Goal: Task Accomplishment & Management: Complete application form

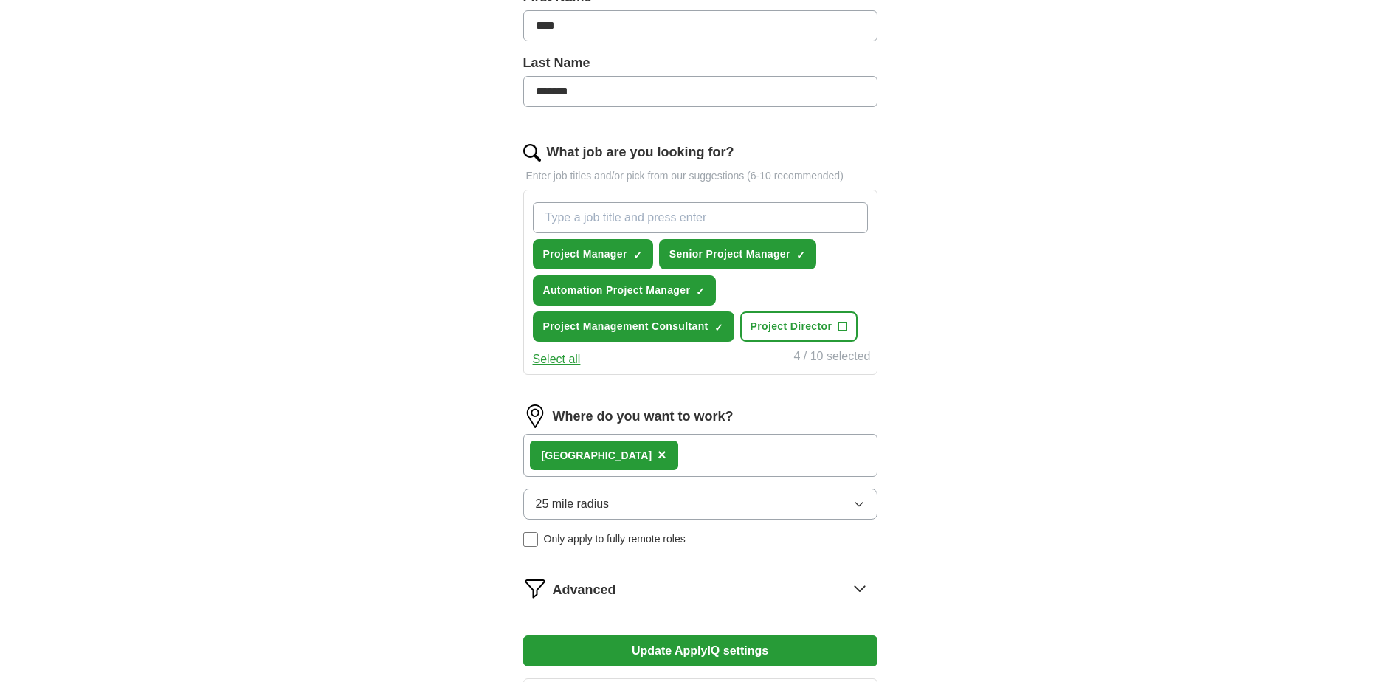
scroll to position [369, 0]
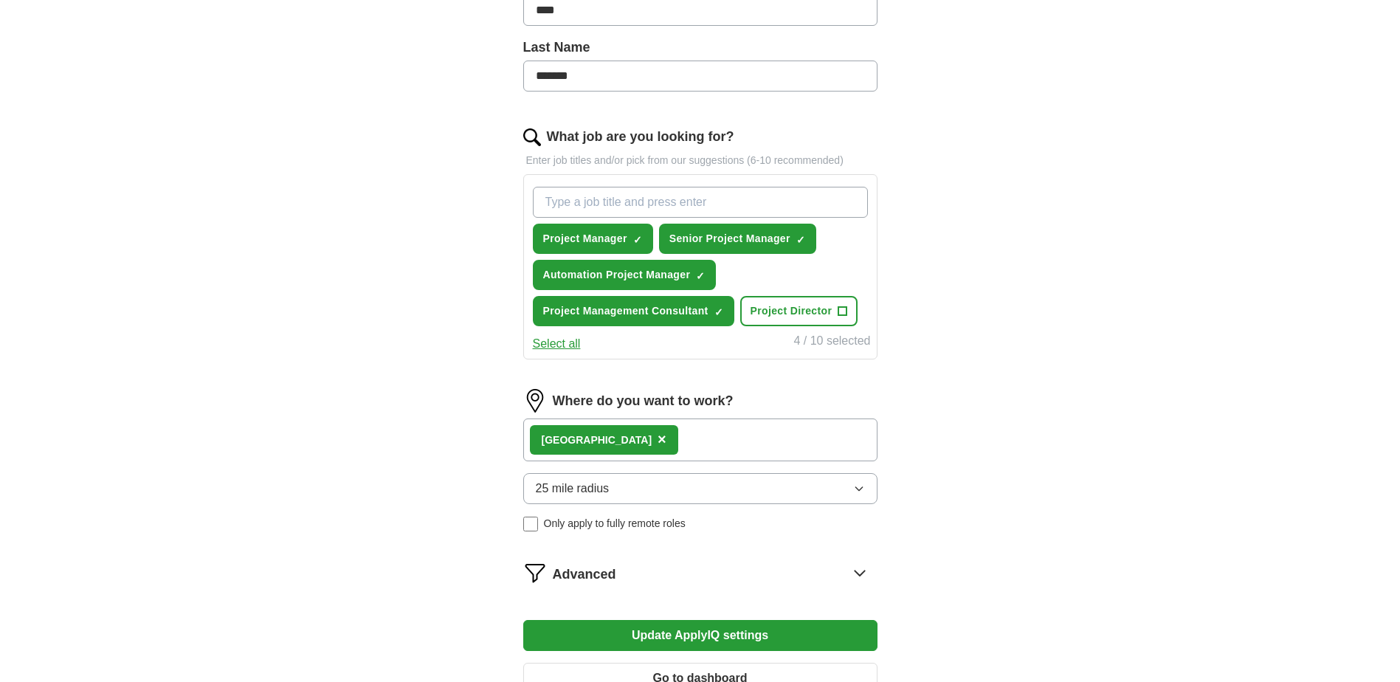
click at [649, 443] on div "London ×" at bounding box center [700, 439] width 354 height 43
click at [629, 439] on div "London ×" at bounding box center [700, 439] width 354 height 43
click at [656, 432] on div "London ×" at bounding box center [700, 439] width 354 height 43
click at [762, 438] on div "London ×" at bounding box center [700, 439] width 354 height 43
click at [554, 341] on button "Select all" at bounding box center [557, 344] width 48 height 18
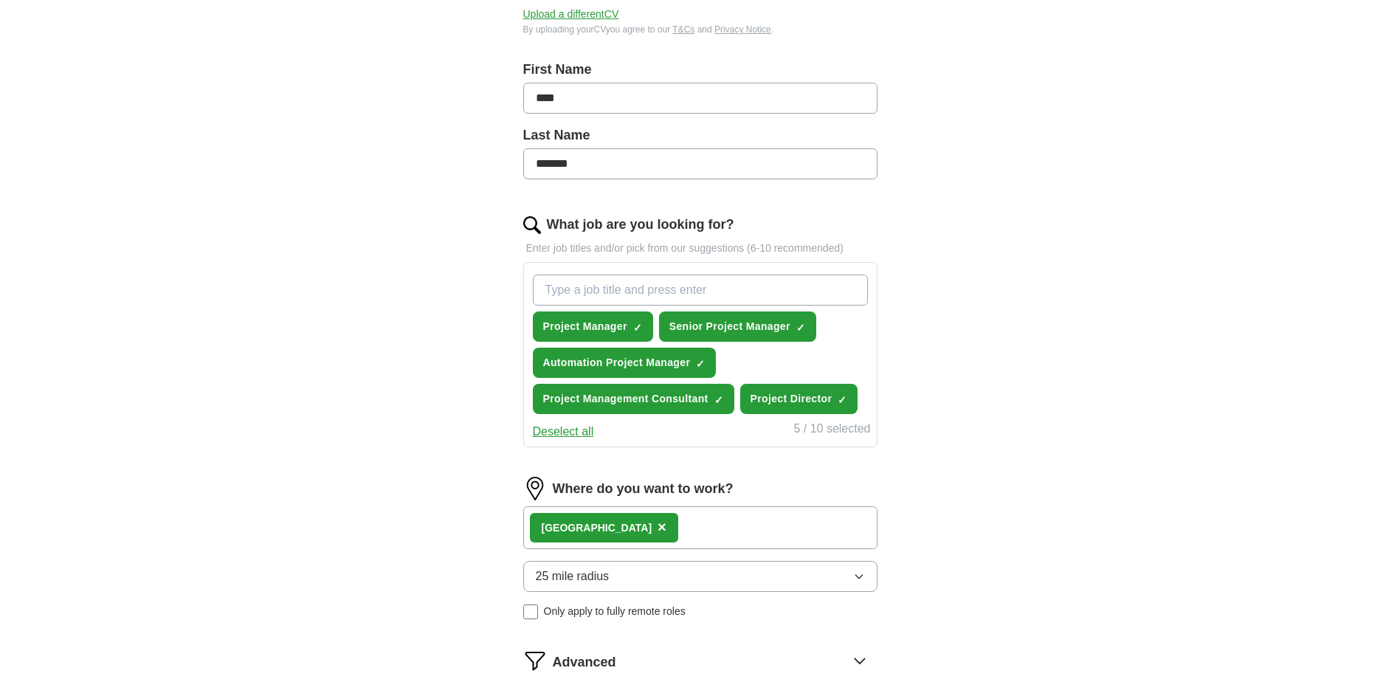
scroll to position [277, 0]
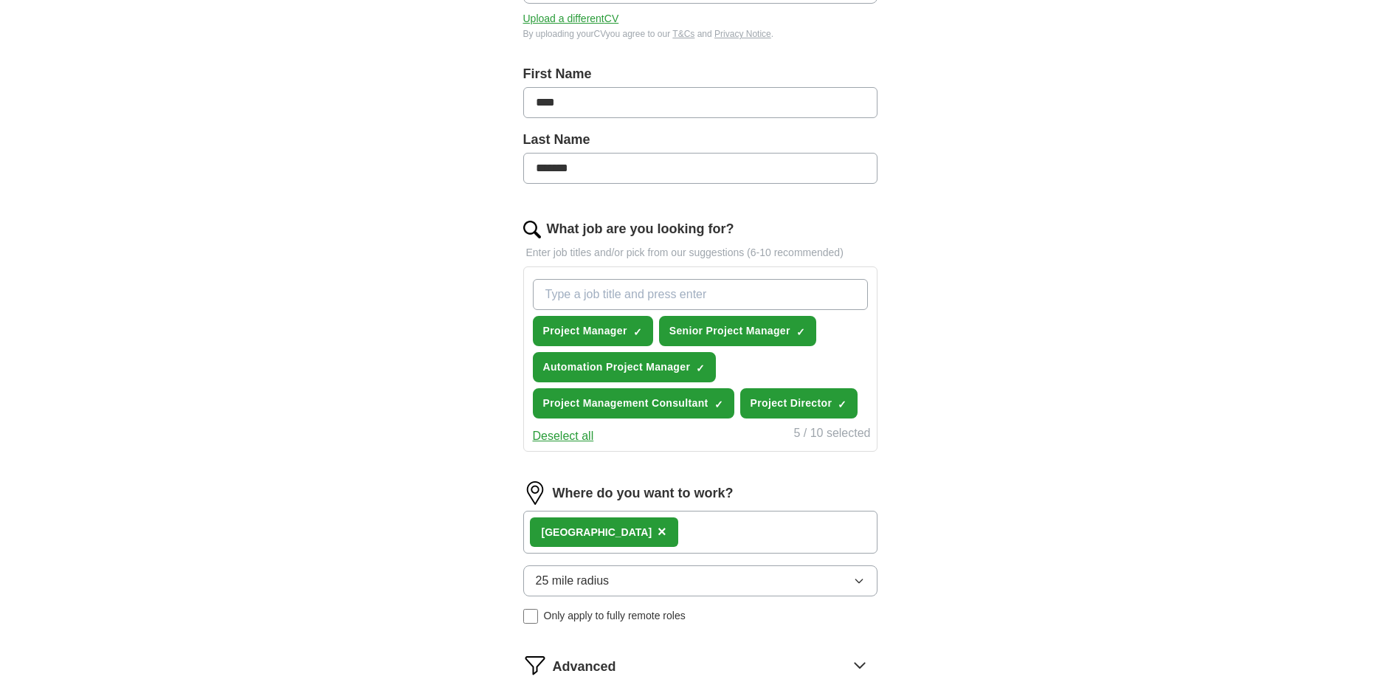
click at [730, 299] on input "What job are you looking for?" at bounding box center [700, 294] width 335 height 31
type input "PMO"
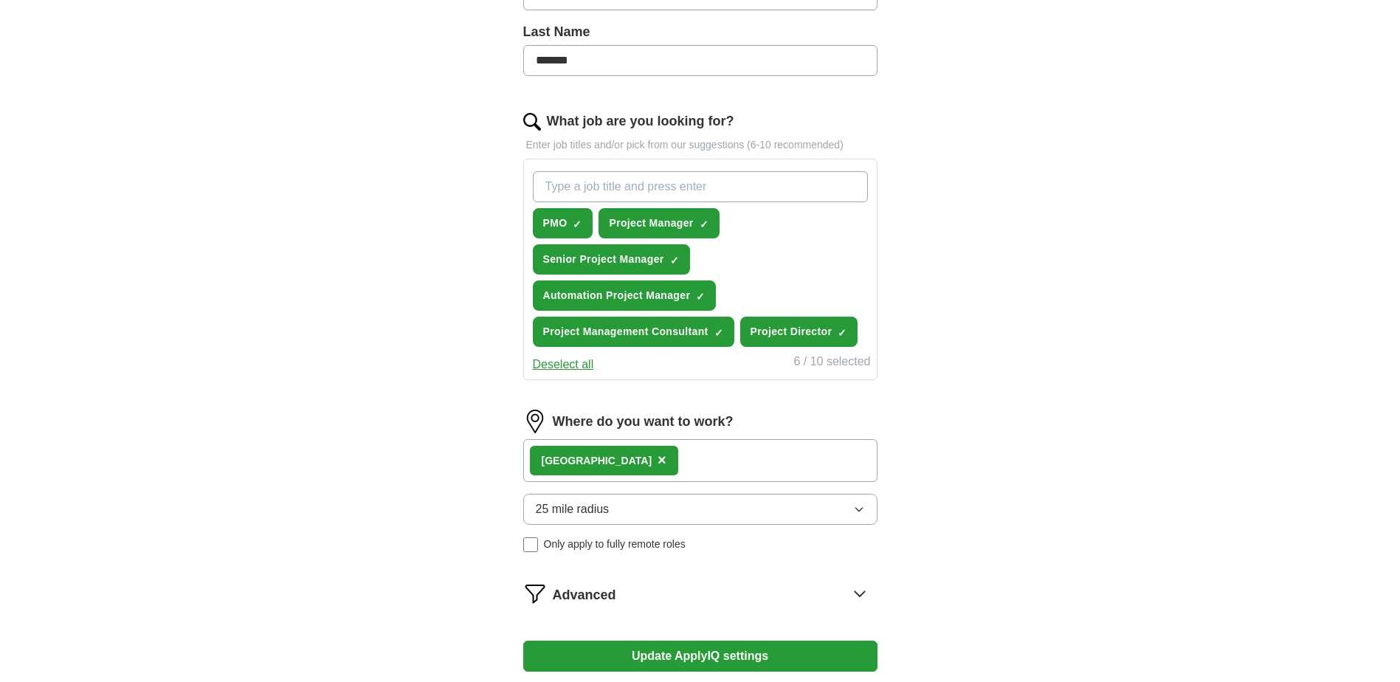
scroll to position [498, 0]
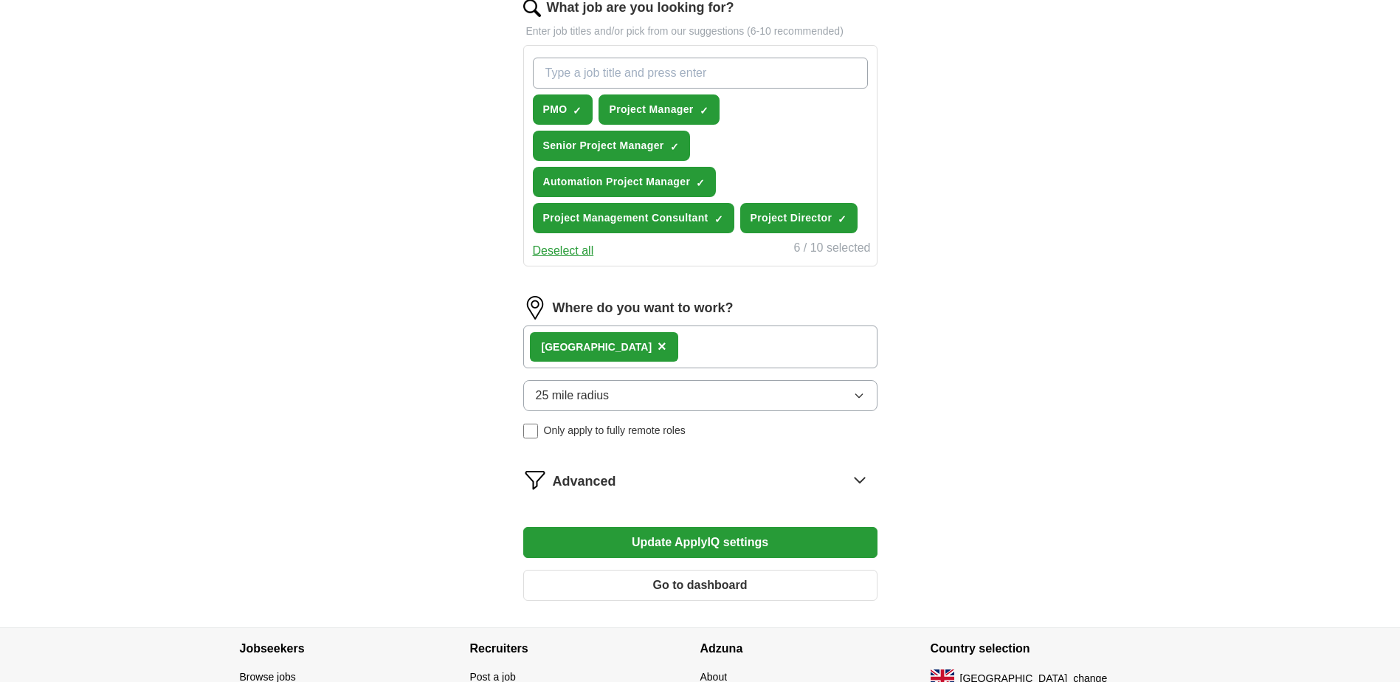
click at [708, 338] on div "London ×" at bounding box center [700, 346] width 354 height 43
click at [710, 346] on div "London ×" at bounding box center [700, 346] width 354 height 43
click at [712, 346] on div "London ×" at bounding box center [700, 346] width 354 height 43
click at [723, 404] on button "25 mile radius" at bounding box center [700, 395] width 354 height 31
click at [1018, 426] on div "ApplyIQ Let ApplyIQ do the hard work of searching and applying for jobs. Just t…" at bounding box center [700, 87] width 944 height 1080
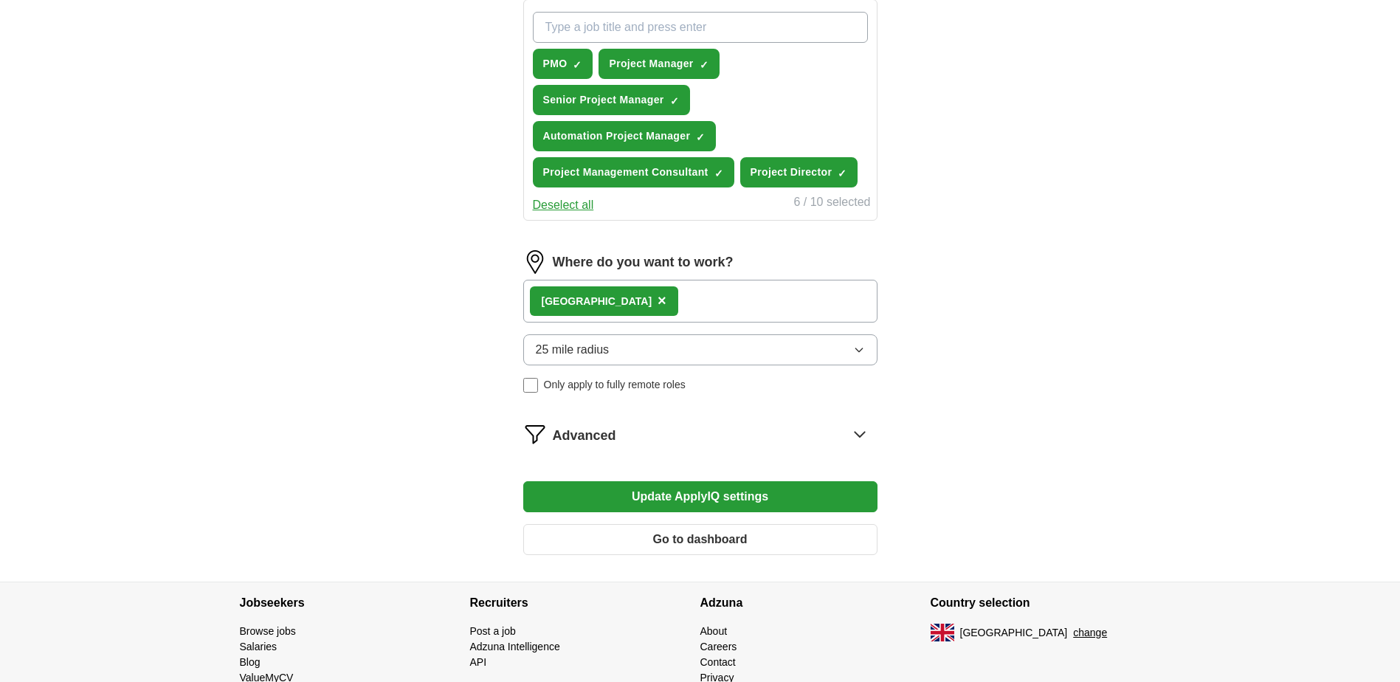
scroll to position [608, 0]
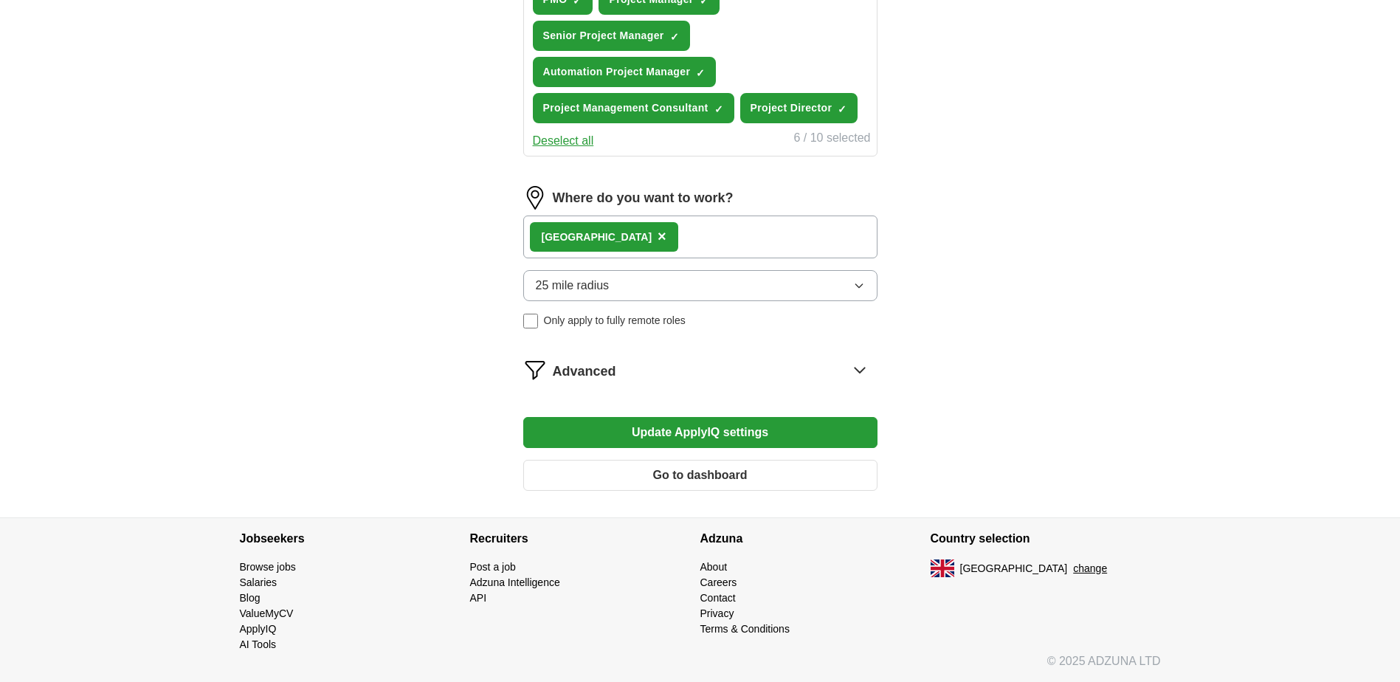
click at [709, 432] on button "Update ApplyIQ settings" at bounding box center [700, 432] width 354 height 31
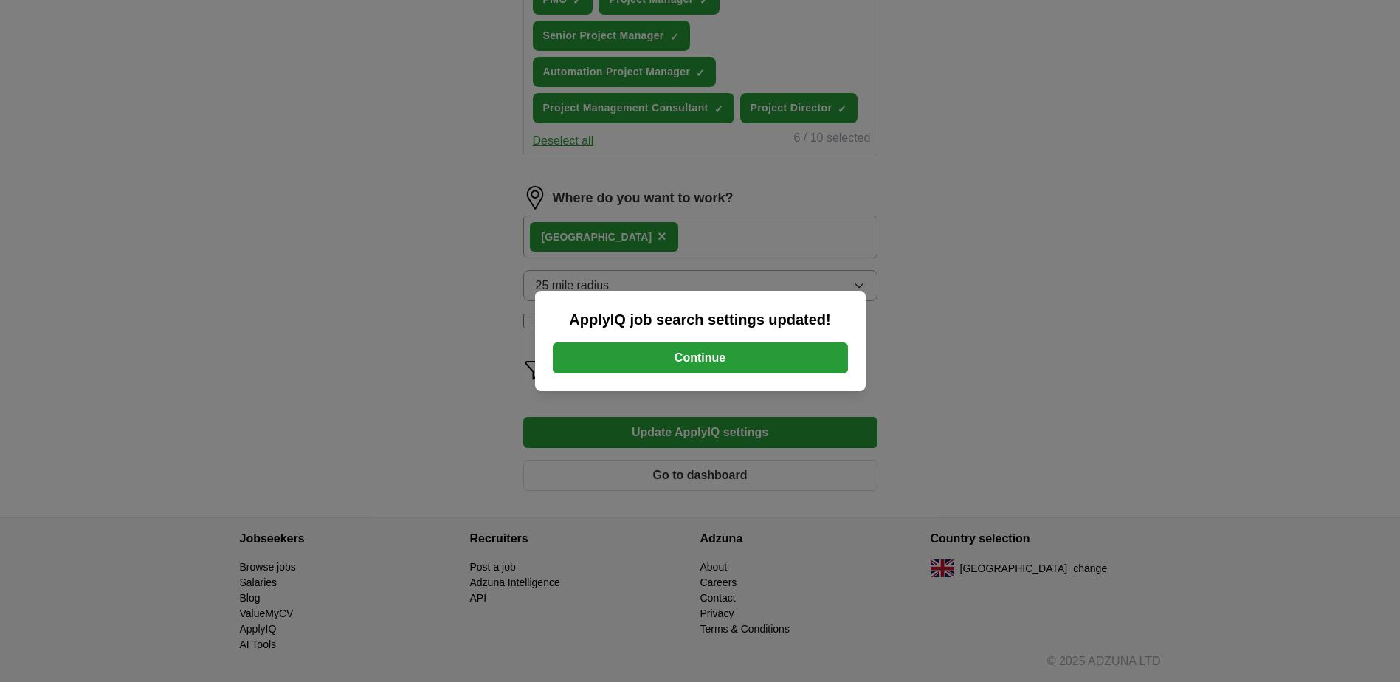
click at [727, 360] on button "Continue" at bounding box center [700, 357] width 295 height 31
